Goal: Task Accomplishment & Management: Complete application form

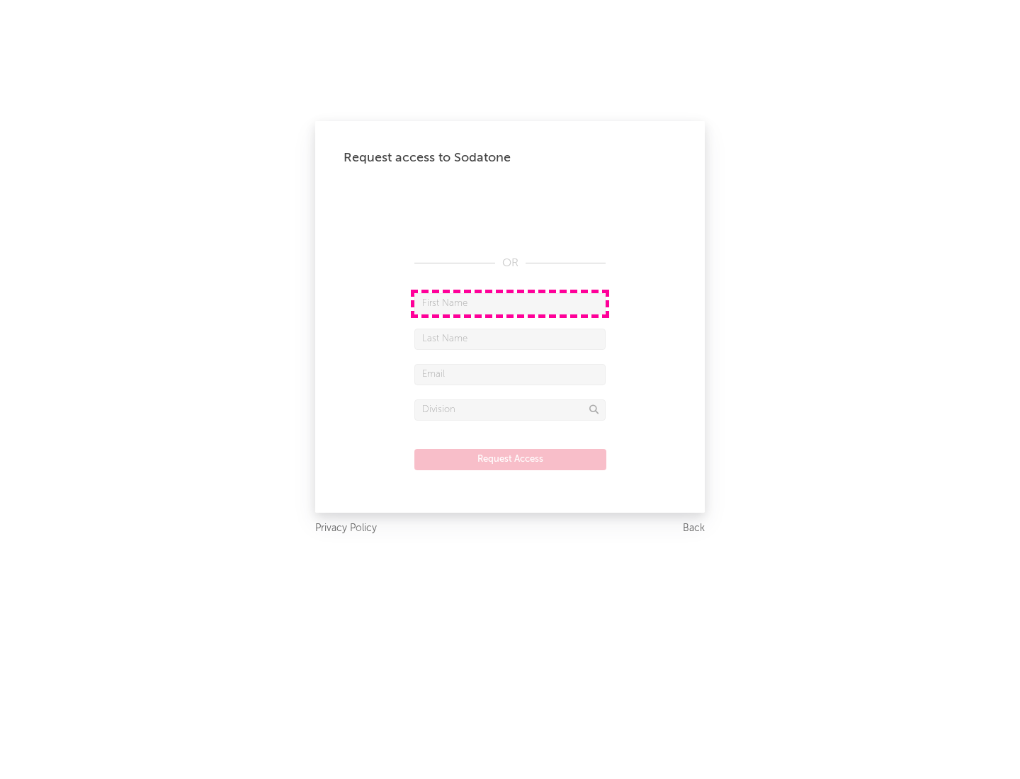
click at [510, 303] on input "text" at bounding box center [509, 303] width 191 height 21
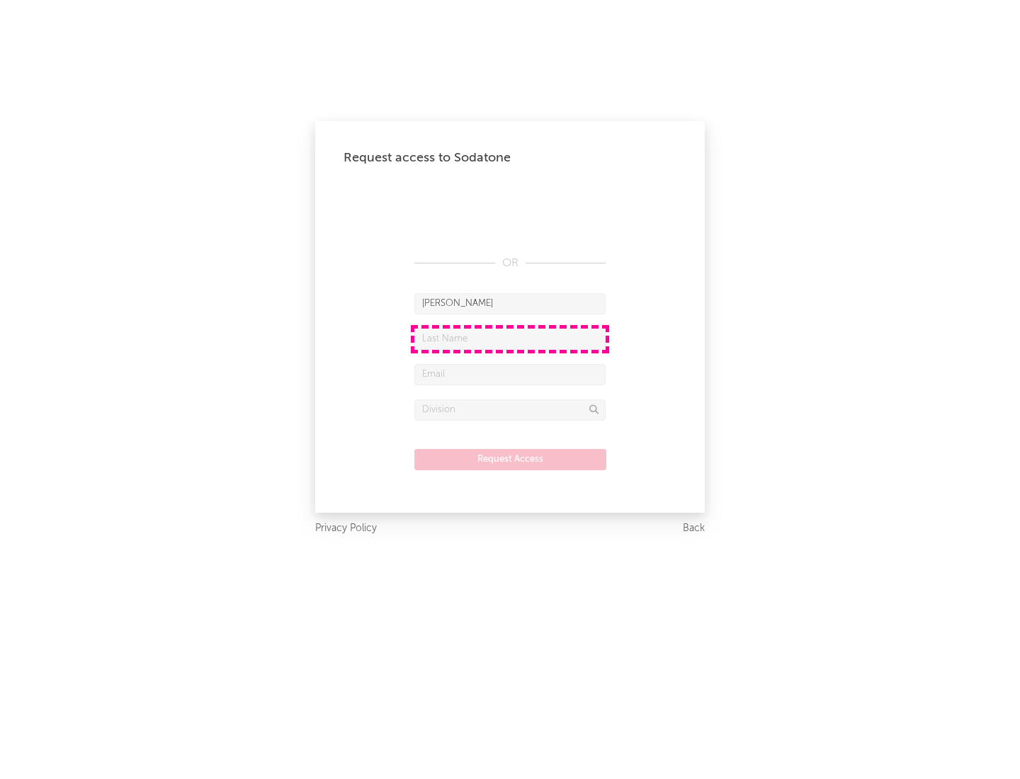
type input "[PERSON_NAME]"
click at [510, 339] on input "text" at bounding box center [509, 339] width 191 height 21
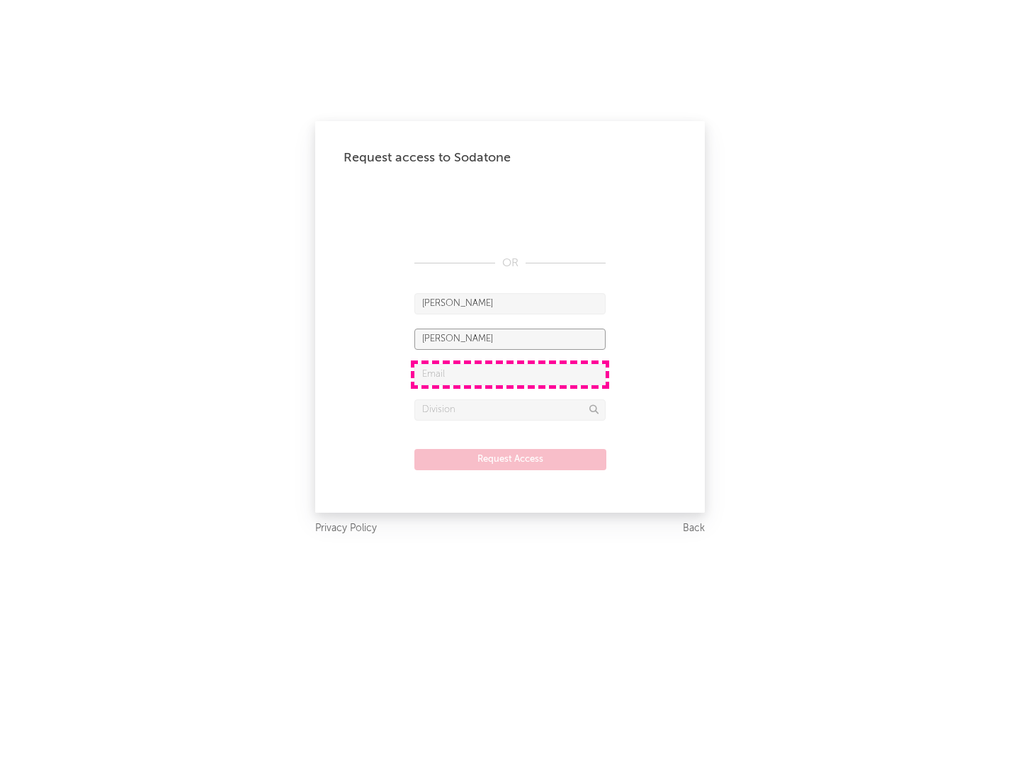
type input "[PERSON_NAME]"
click at [510, 374] on input "text" at bounding box center [509, 374] width 191 height 21
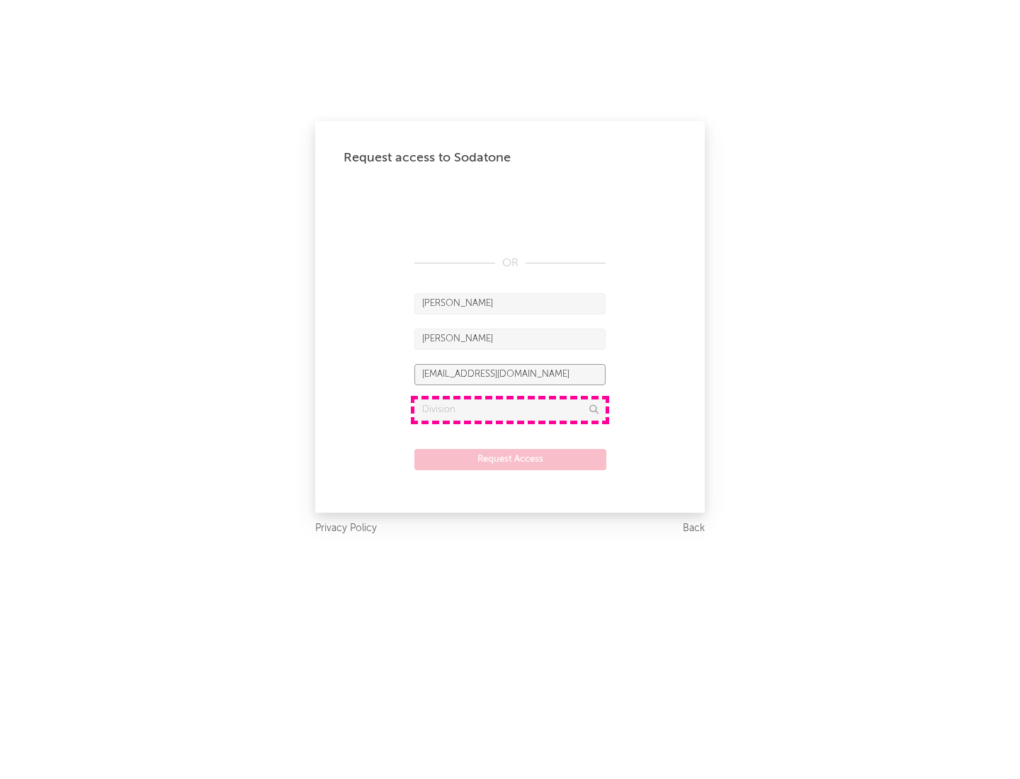
type input "[EMAIL_ADDRESS][DOMAIN_NAME]"
click at [510, 409] on input "text" at bounding box center [509, 410] width 191 height 21
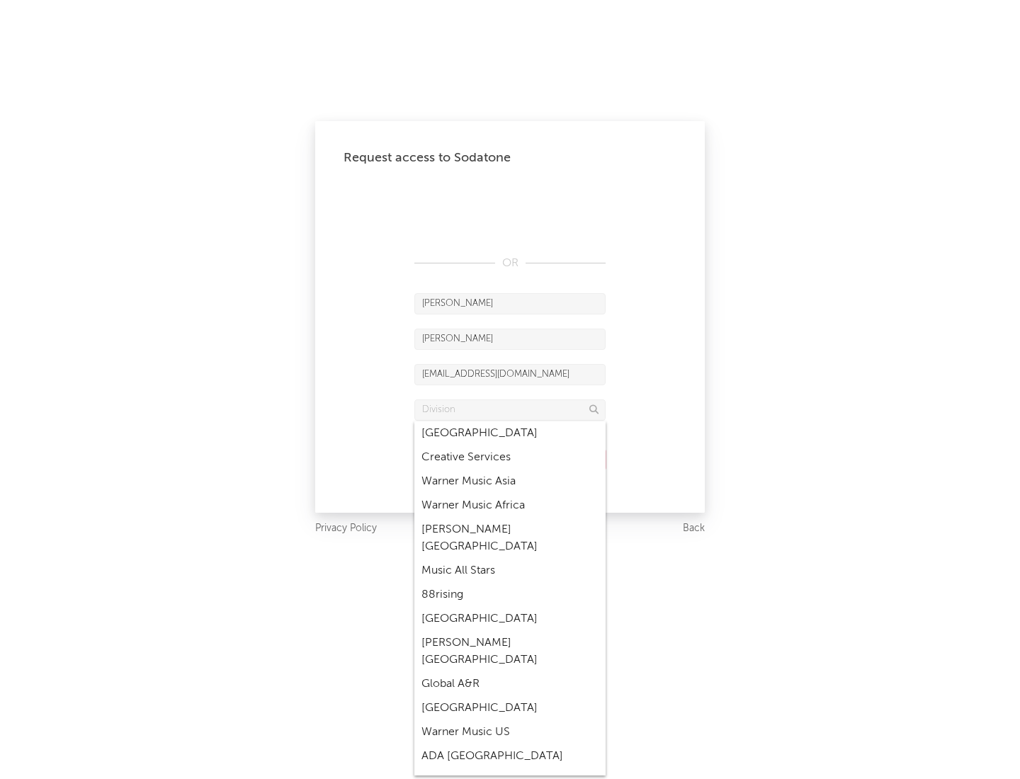
click at [510, 559] on div "Music All Stars" at bounding box center [509, 571] width 191 height 24
type input "Music All Stars"
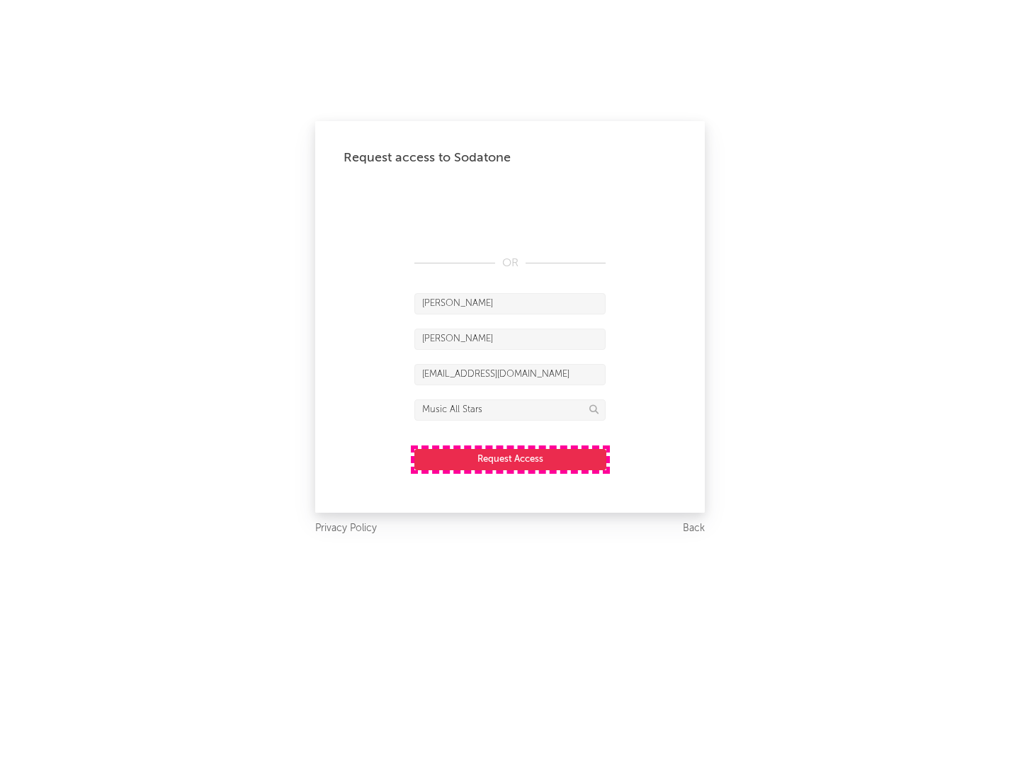
click at [510, 459] on button "Request Access" at bounding box center [510, 459] width 192 height 21
